Goal: Transaction & Acquisition: Obtain resource

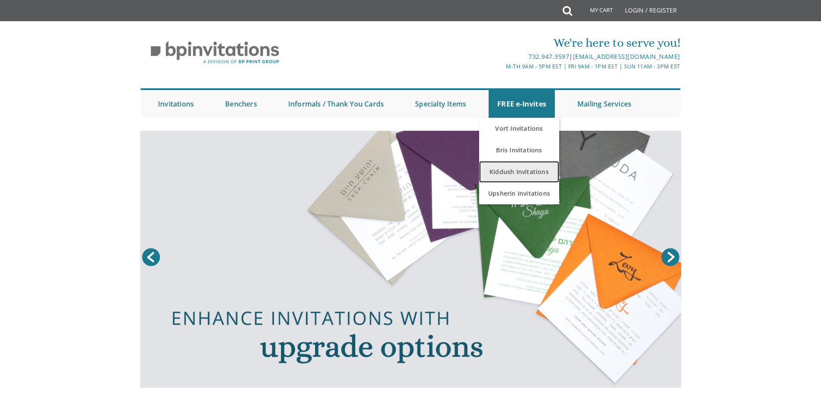
click at [531, 171] on link "Kiddush Invitations" at bounding box center [519, 172] width 80 height 22
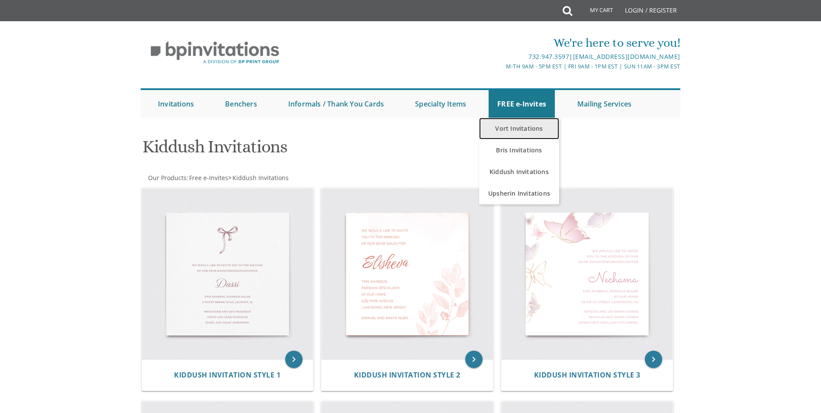
click at [524, 129] on link "Vort Invitations" at bounding box center [519, 129] width 80 height 22
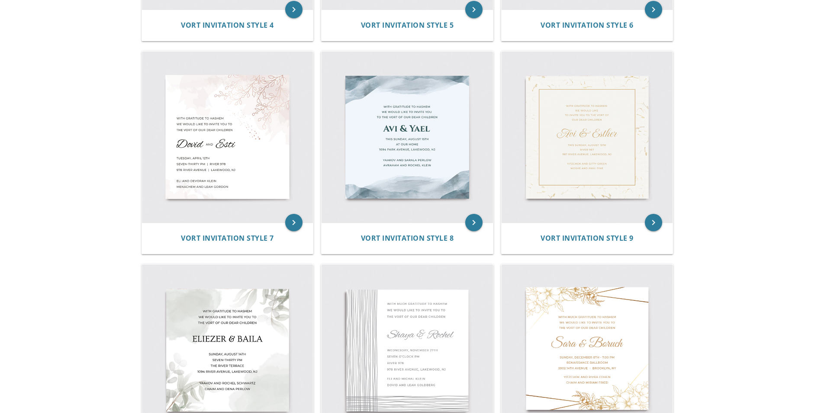
scroll to position [606, 0]
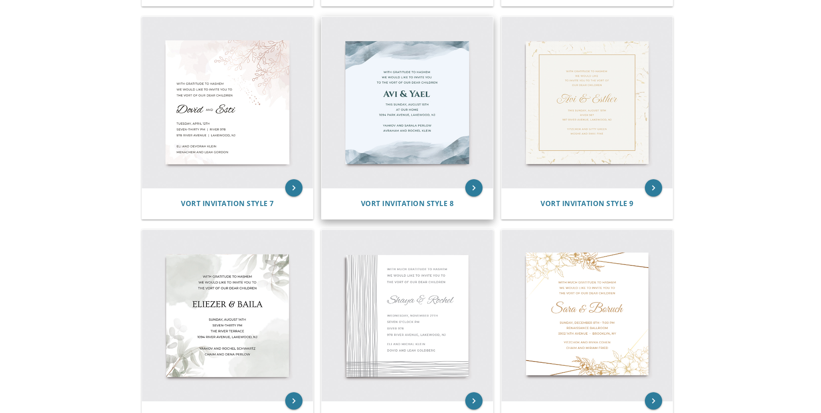
click at [415, 99] on img at bounding box center [407, 102] width 171 height 171
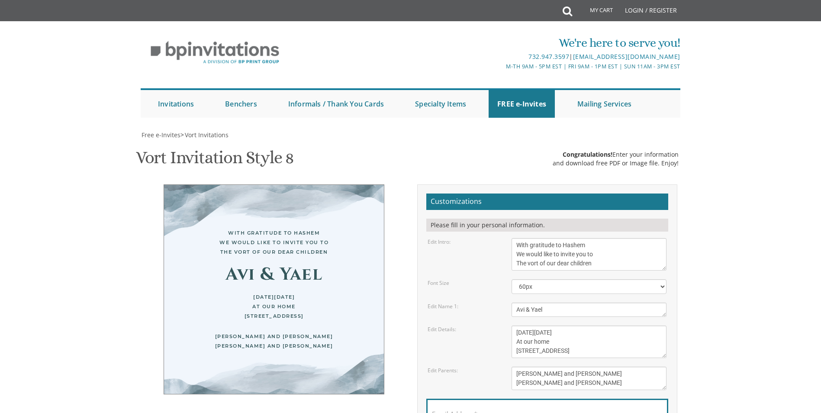
click at [603, 265] on textarea "With gratitude to Hashem We would like to invite you to The vort of our dear ch…" at bounding box center [589, 254] width 155 height 32
